Goal: Information Seeking & Learning: Learn about a topic

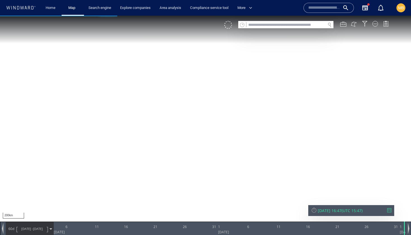
click at [327, 10] on input "text" at bounding box center [324, 8] width 32 height 8
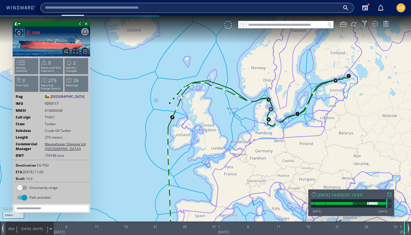
click at [160, 9] on input "text" at bounding box center [192, 8] width 295 height 8
type input "*******"
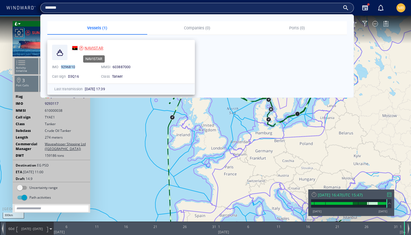
click at [96, 46] on span "NAVISTAR" at bounding box center [94, 48] width 19 height 4
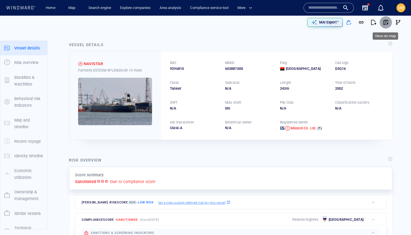
click at [387, 21] on span "button" at bounding box center [386, 23] width 6 height 6
click at [105, 7] on link "Search engine" at bounding box center [99, 8] width 27 height 10
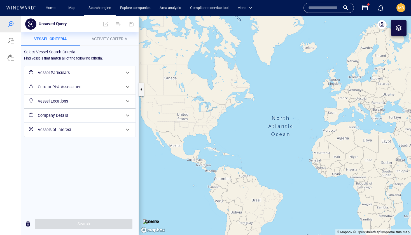
click at [68, 72] on h6 "Vessel Particulars" at bounding box center [79, 72] width 83 height 7
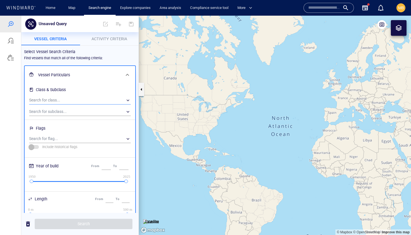
click at [66, 100] on div "​" at bounding box center [80, 100] width 102 height 8
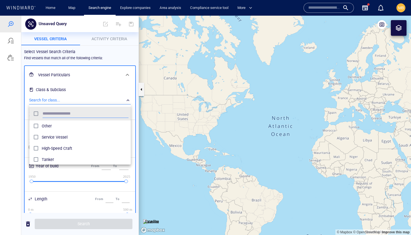
scroll to position [56, 101]
type input "******"
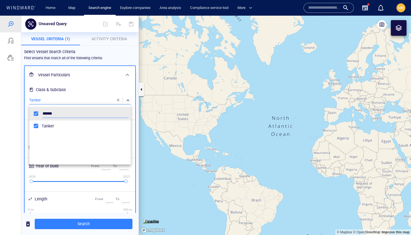
click at [111, 39] on div at bounding box center [205, 126] width 411 height 220
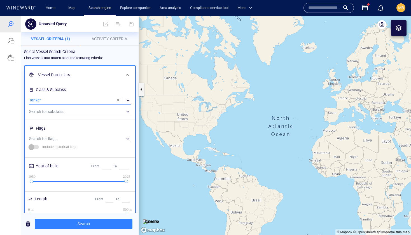
click at [109, 39] on span "Activity Criteria" at bounding box center [109, 39] width 36 height 4
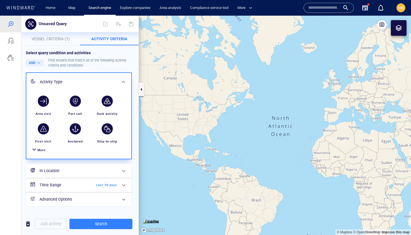
click at [72, 170] on h6 "In Location" at bounding box center [78, 171] width 78 height 7
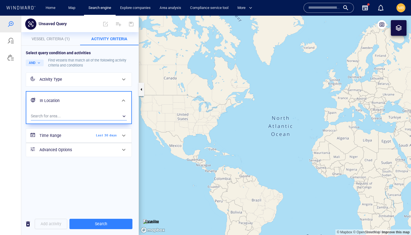
click at [80, 115] on div "​" at bounding box center [79, 116] width 96 height 8
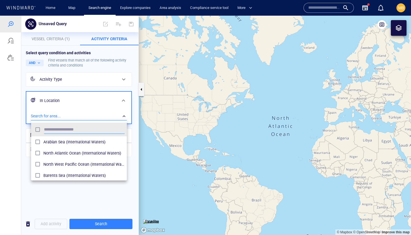
scroll to position [56, 96]
type input "****"
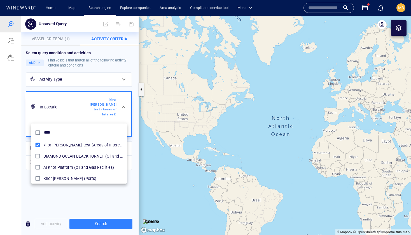
click at [100, 225] on div at bounding box center [205, 126] width 411 height 220
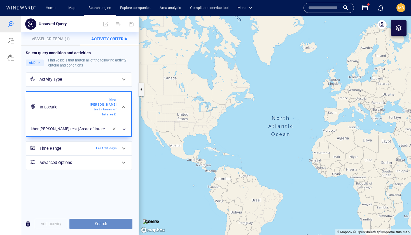
click at [99, 224] on span "Search" at bounding box center [101, 224] width 54 height 7
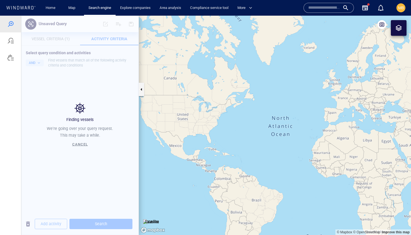
click at [99, 225] on div "Finding vessels We're going over your query request. This may take a while. Can…" at bounding box center [79, 126] width 117 height 220
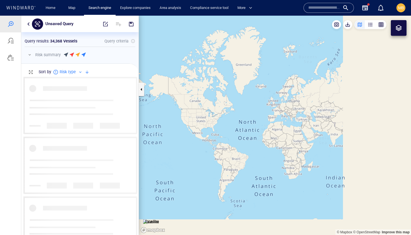
scroll to position [158, 117]
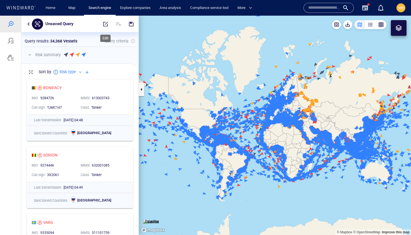
click at [105, 24] on span "button" at bounding box center [106, 24] width 6 height 6
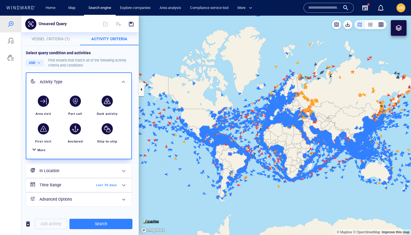
click at [41, 149] on span "More" at bounding box center [41, 151] width 8 height 4
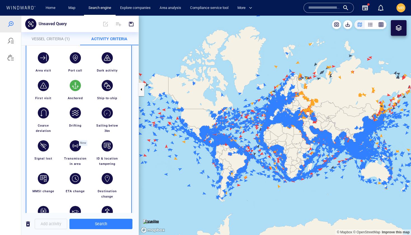
scroll to position [45, 0]
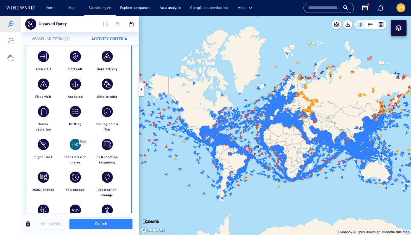
click at [76, 145] on div "button" at bounding box center [75, 144] width 11 height 11
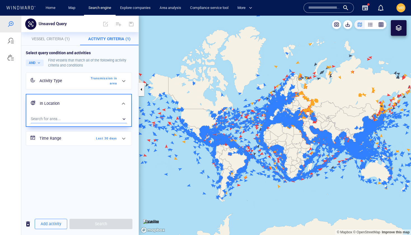
click at [85, 120] on div "​" at bounding box center [79, 119] width 96 height 8
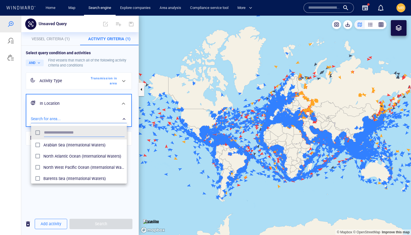
scroll to position [56, 96]
type input "****"
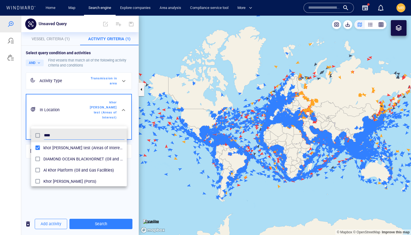
click at [105, 226] on div at bounding box center [205, 126] width 411 height 220
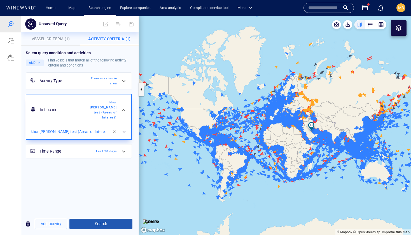
click at [105, 225] on span "Search" at bounding box center [101, 224] width 54 height 7
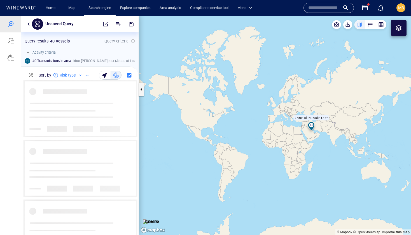
scroll to position [155, 117]
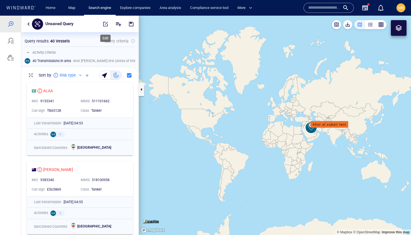
click at [105, 23] on span "button" at bounding box center [106, 24] width 6 height 6
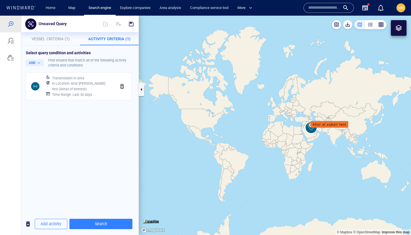
click at [53, 39] on span "Vessel Criteria (1)" at bounding box center [51, 39] width 38 height 4
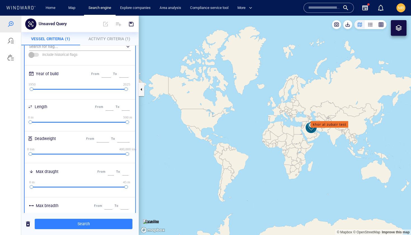
scroll to position [98, 0]
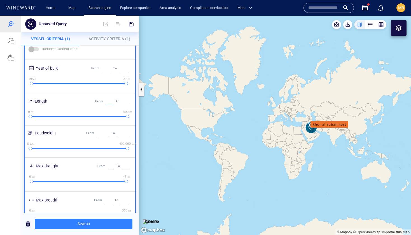
click at [105, 100] on input "*" at bounding box center [109, 101] width 8 height 7
type input "*"
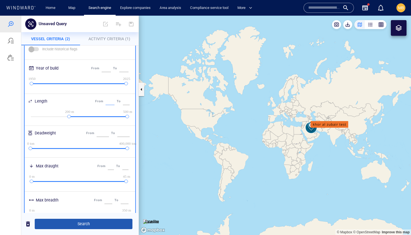
type input "***"
click at [100, 224] on span "Search" at bounding box center [83, 224] width 89 height 7
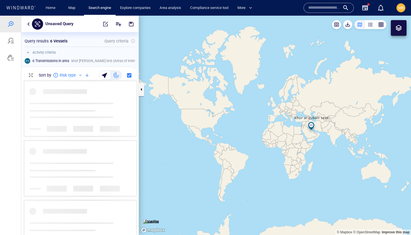
scroll to position [155, 117]
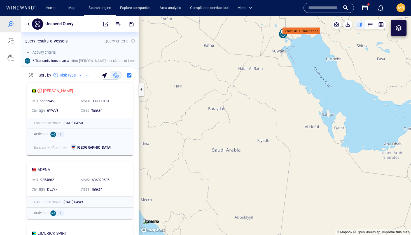
drag, startPoint x: 294, startPoint y: 95, endPoint x: 294, endPoint y: 129, distance: 34.1
click at [294, 128] on canvas "Map" at bounding box center [275, 126] width 272 height 220
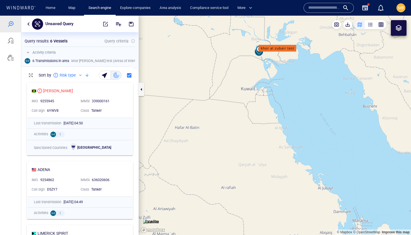
drag, startPoint x: 258, startPoint y: 87, endPoint x: 269, endPoint y: 126, distance: 40.3
click at [269, 126] on canvas "Map" at bounding box center [275, 126] width 272 height 220
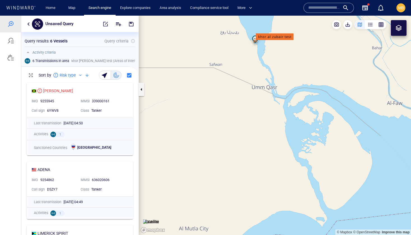
drag, startPoint x: 264, startPoint y: 86, endPoint x: 282, endPoint y: 138, distance: 55.0
click at [282, 138] on canvas "Map" at bounding box center [275, 126] width 272 height 220
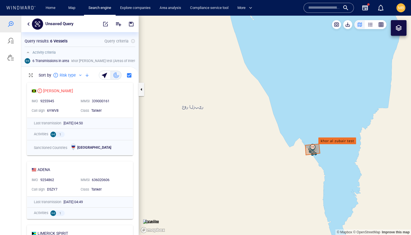
drag, startPoint x: 315, startPoint y: 147, endPoint x: 278, endPoint y: 105, distance: 55.9
click at [279, 106] on canvas "Map" at bounding box center [275, 126] width 272 height 220
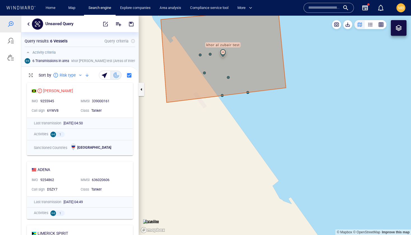
click at [271, 144] on canvas "Map" at bounding box center [275, 126] width 272 height 220
drag, startPoint x: 270, startPoint y: 141, endPoint x: 311, endPoint y: 185, distance: 59.8
click at [311, 184] on canvas "Map" at bounding box center [275, 126] width 272 height 220
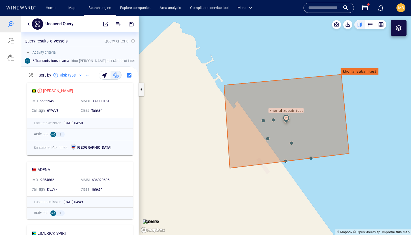
click at [267, 139] on canvas "Map" at bounding box center [275, 126] width 272 height 220
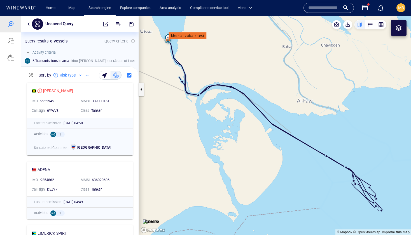
drag, startPoint x: 200, startPoint y: 115, endPoint x: 246, endPoint y: 146, distance: 55.5
click at [246, 145] on canvas "Map" at bounding box center [275, 126] width 272 height 220
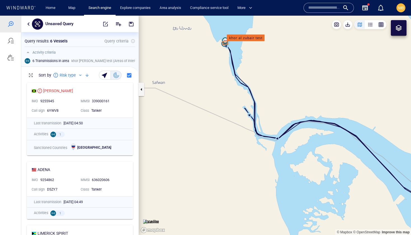
drag, startPoint x: 229, startPoint y: 104, endPoint x: 238, endPoint y: 171, distance: 67.5
click at [239, 170] on canvas "Map" at bounding box center [275, 126] width 272 height 220
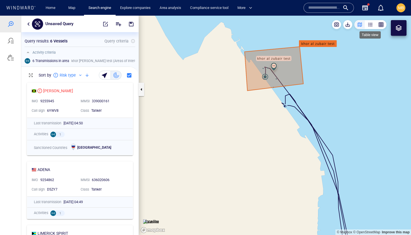
click at [370, 25] on div "button" at bounding box center [370, 25] width 6 height 6
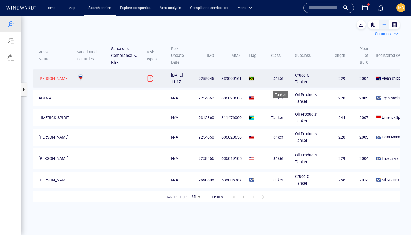
click at [276, 82] on div "Tanker" at bounding box center [279, 78] width 17 height 7
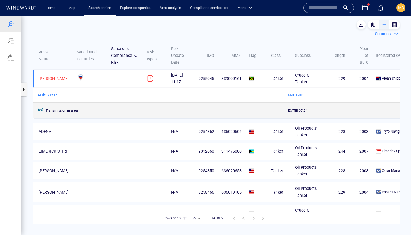
click at [288, 113] on span "26/08/2025 07:24" at bounding box center [297, 110] width 19 height 5
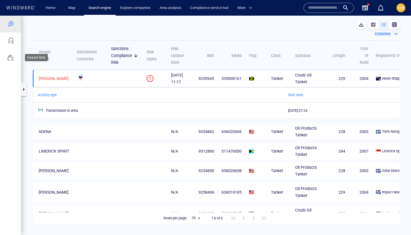
click at [12, 56] on div at bounding box center [10, 57] width 7 height 7
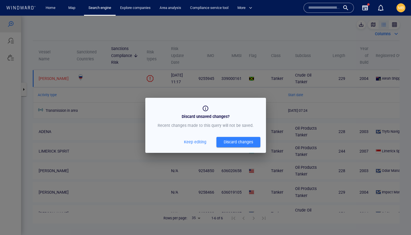
click at [230, 138] on button "Discard changes" at bounding box center [238, 142] width 44 height 10
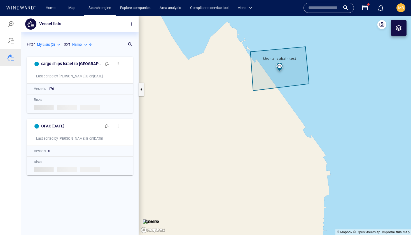
scroll to position [181, 117]
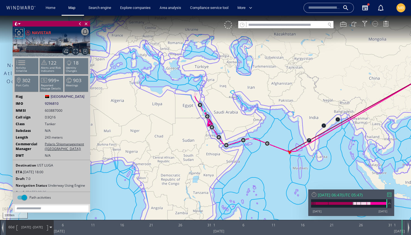
click at [376, 24] on div at bounding box center [375, 24] width 6 height 6
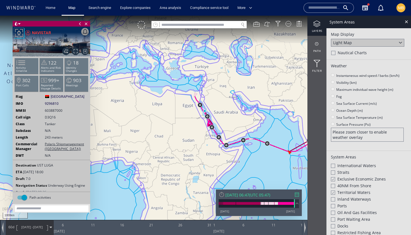
click at [333, 177] on div at bounding box center [332, 179] width 4 height 5
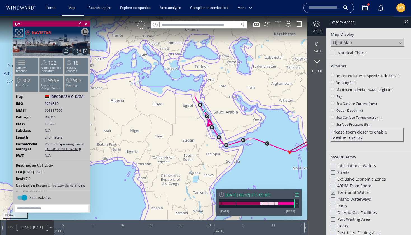
click at [331, 192] on div at bounding box center [332, 193] width 4 height 5
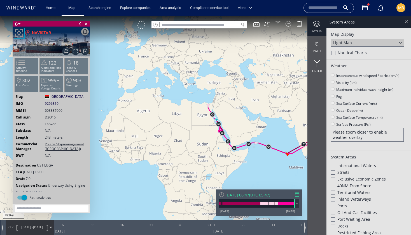
click at [406, 22] on div at bounding box center [406, 21] width 6 height 6
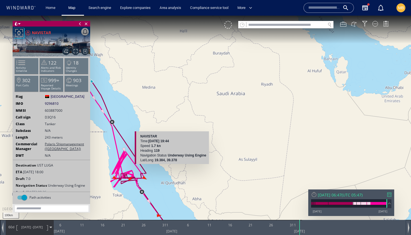
drag, startPoint x: 145, startPoint y: 184, endPoint x: 179, endPoint y: 168, distance: 37.6
click at [179, 168] on canvas "Map" at bounding box center [205, 123] width 411 height 214
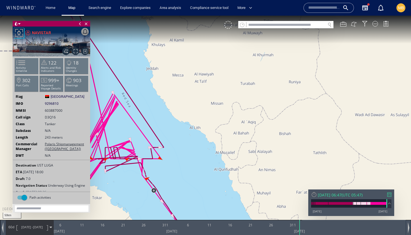
drag, startPoint x: 177, startPoint y: 172, endPoint x: 213, endPoint y: 157, distance: 39.4
click at [213, 157] on canvas "Map" at bounding box center [205, 123] width 411 height 214
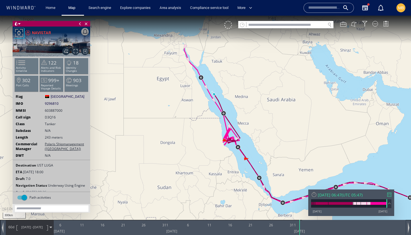
drag, startPoint x: 278, startPoint y: 119, endPoint x: 227, endPoint y: 94, distance: 56.9
click at [230, 95] on canvas "Map" at bounding box center [205, 123] width 411 height 214
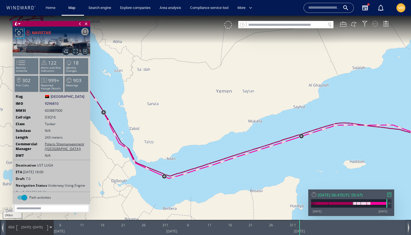
click at [375, 24] on div at bounding box center [375, 24] width 6 height 6
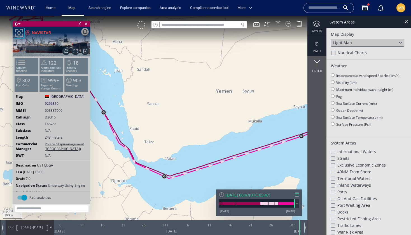
click at [316, 47] on div at bounding box center [316, 44] width 19 height 7
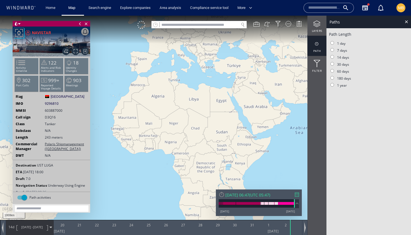
drag, startPoint x: 267, startPoint y: 132, endPoint x: 231, endPoint y: 140, distance: 37.5
click at [231, 139] on canvas "Map" at bounding box center [205, 123] width 411 height 214
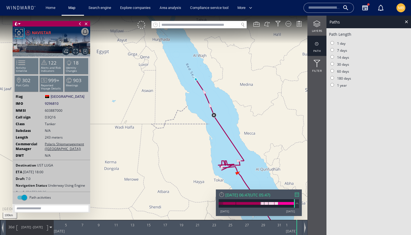
click at [197, 81] on canvas "Map" at bounding box center [205, 123] width 411 height 214
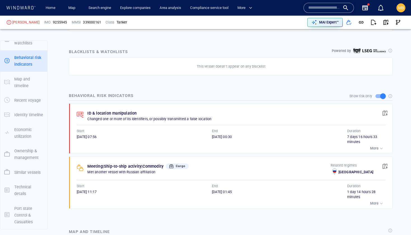
scroll to position [277, 0]
click at [195, 188] on div "Start" at bounding box center [144, 185] width 137 height 7
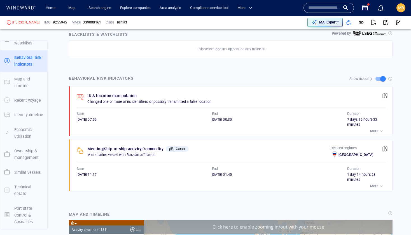
scroll to position [64195, 0]
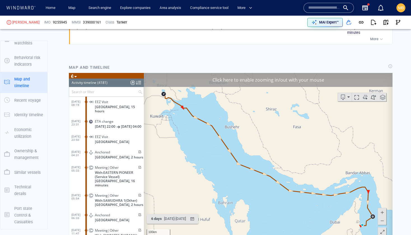
scroll to position [461, 0]
